Goal: Register for event/course

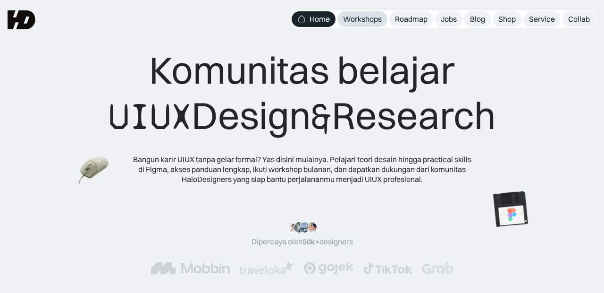
click at [365, 20] on div "Workshops" at bounding box center [362, 19] width 39 height 10
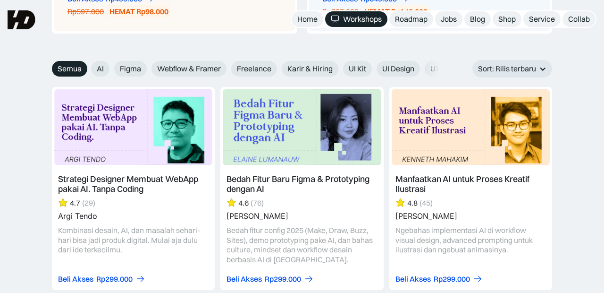
scroll to position [1049, 0]
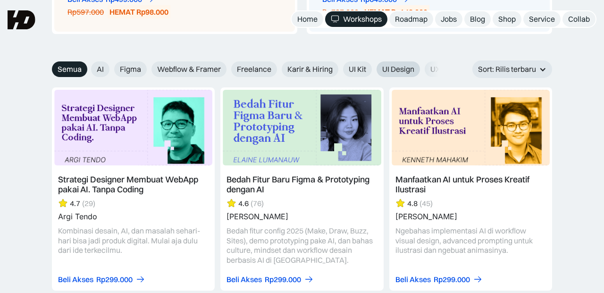
click at [398, 64] on span "UI Design" at bounding box center [398, 69] width 32 height 10
click at [88, 63] on input "UI Design" at bounding box center [85, 66] width 6 height 6
radio input "true"
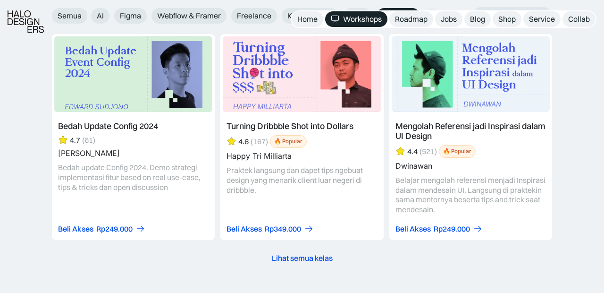
scroll to position [1103, 0]
click at [313, 252] on div "Lihat semua kelas" at bounding box center [302, 257] width 61 height 10
click at [295, 252] on div "Lihat semua kelas" at bounding box center [302, 257] width 61 height 10
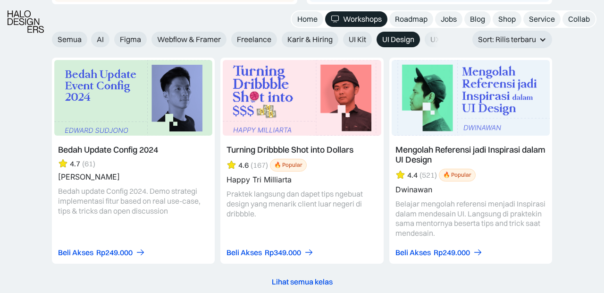
scroll to position [1081, 0]
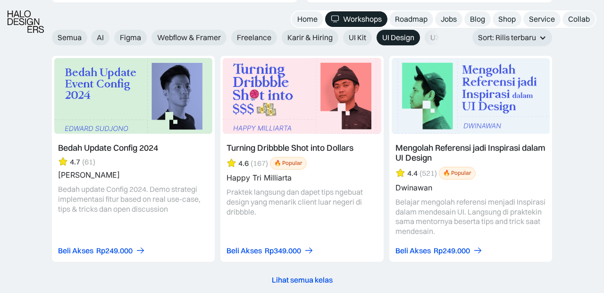
click at [291, 275] on div "Lihat semua kelas" at bounding box center [302, 280] width 61 height 10
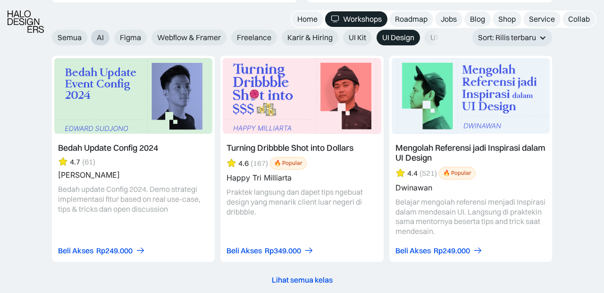
click at [103, 33] on span "AI" at bounding box center [100, 38] width 7 height 10
click at [88, 31] on input "AI" at bounding box center [85, 34] width 6 height 6
radio input "true"
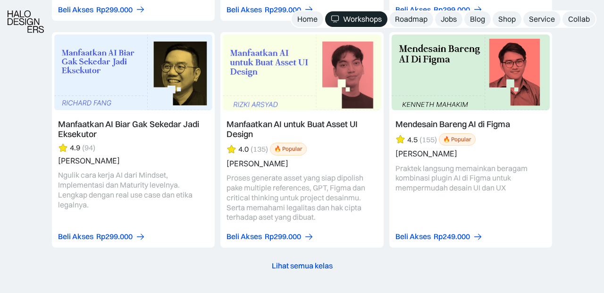
scroll to position [1325, 0]
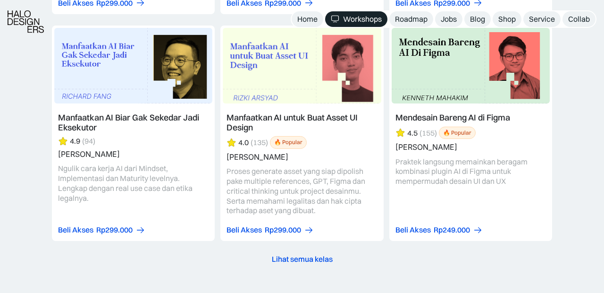
click at [315, 254] on div "Lihat semua kelas" at bounding box center [302, 259] width 61 height 10
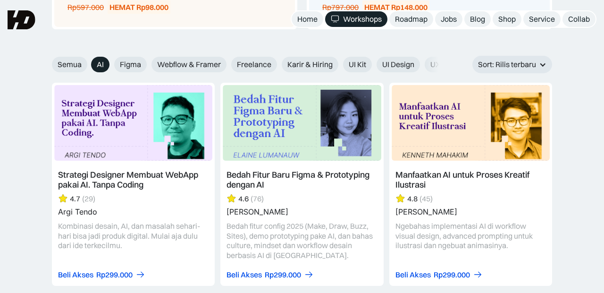
scroll to position [1021, 0]
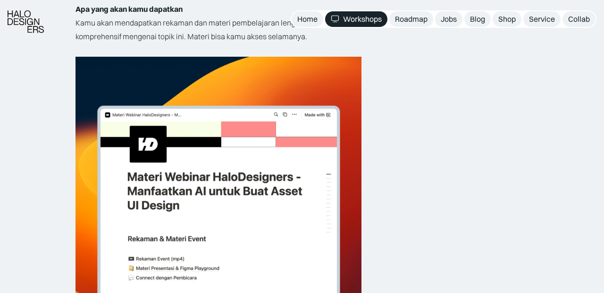
scroll to position [1772, 0]
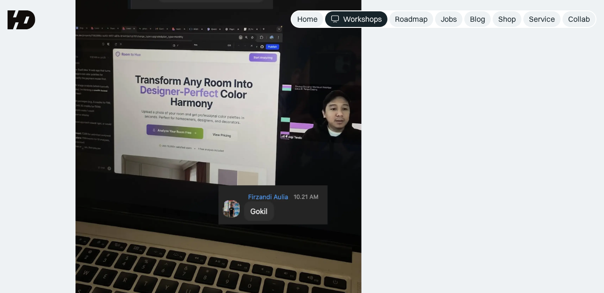
scroll to position [612, 0]
